Goal: Task Accomplishment & Management: Use online tool/utility

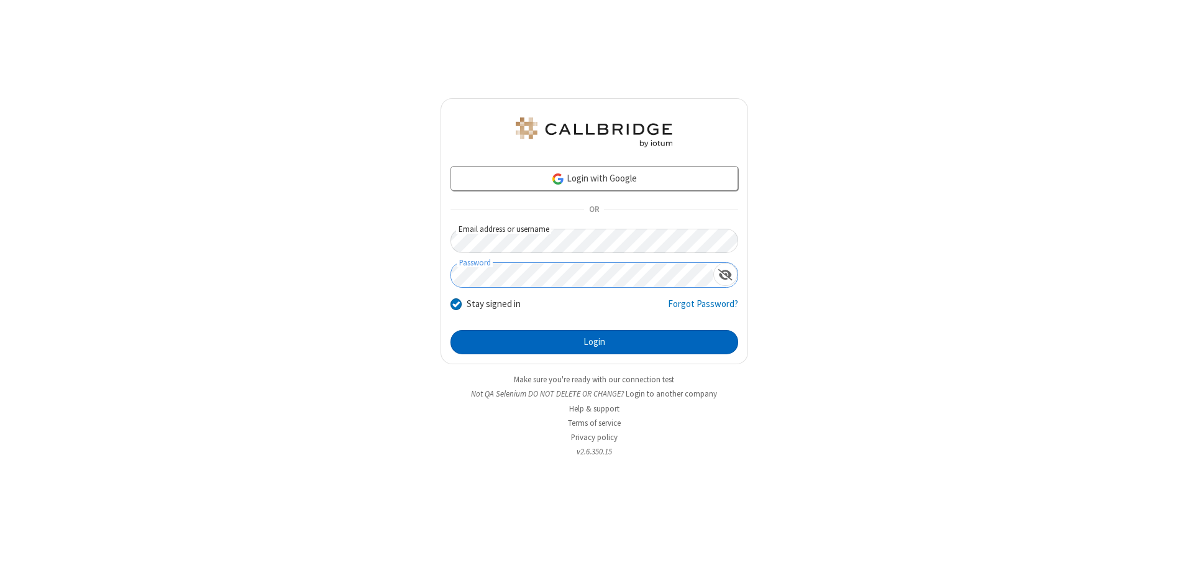
click at [594, 342] on button "Login" at bounding box center [594, 342] width 288 height 25
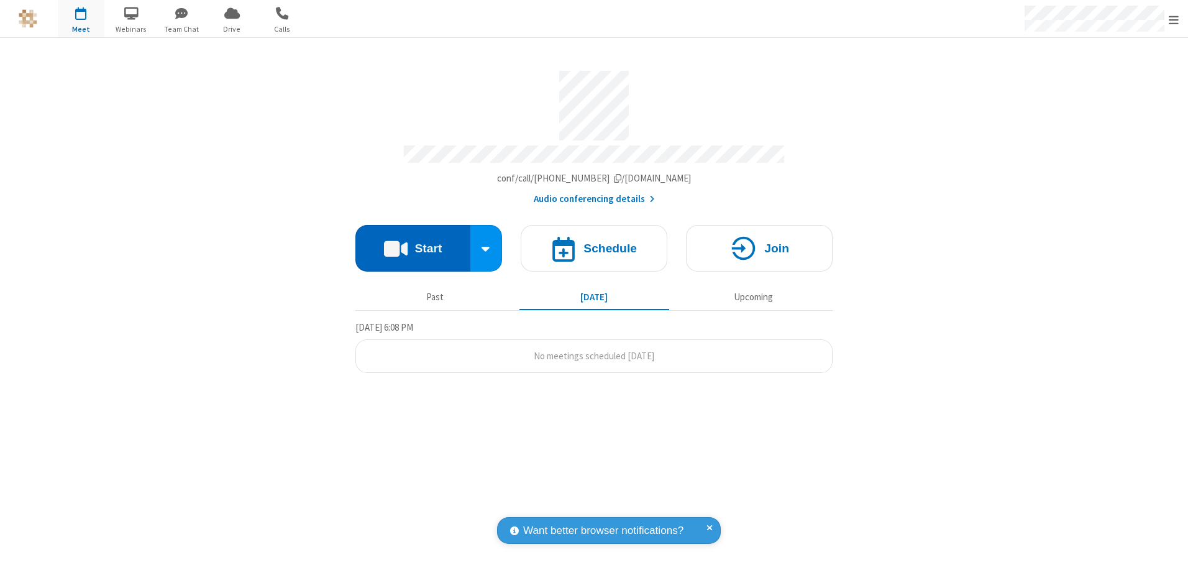
click at [412, 243] on button "Start" at bounding box center [412, 248] width 115 height 47
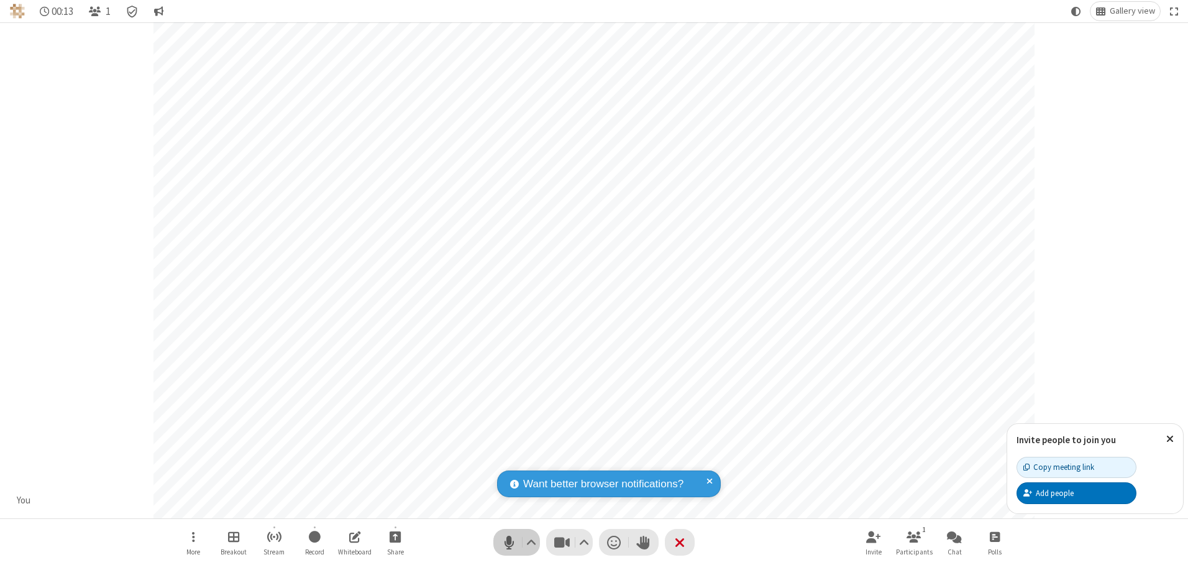
click at [509, 542] on span "Mute (Alt+A)" at bounding box center [508, 542] width 19 height 18
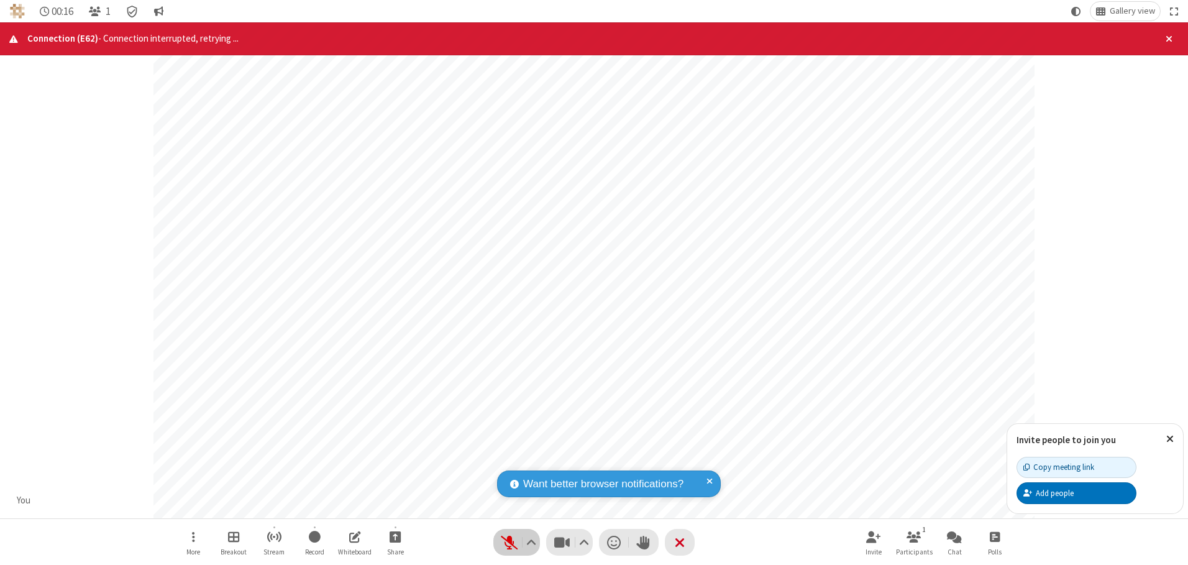
click at [509, 542] on span "Unmute (Alt+A)" at bounding box center [508, 542] width 19 height 18
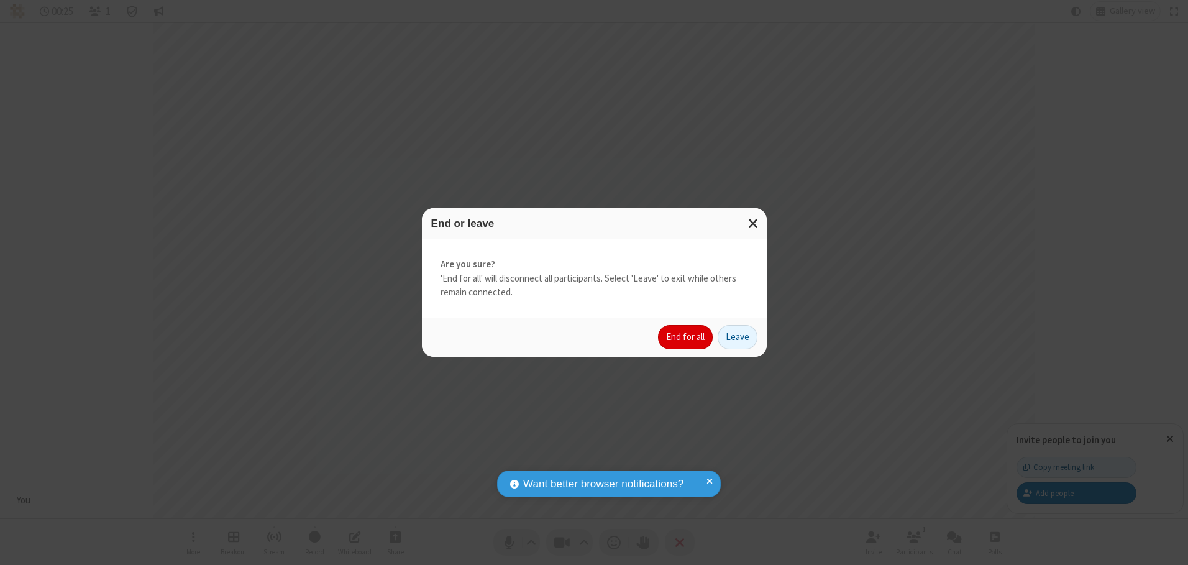
click at [686, 337] on button "End for all" at bounding box center [685, 337] width 55 height 25
